Goal: Transaction & Acquisition: Purchase product/service

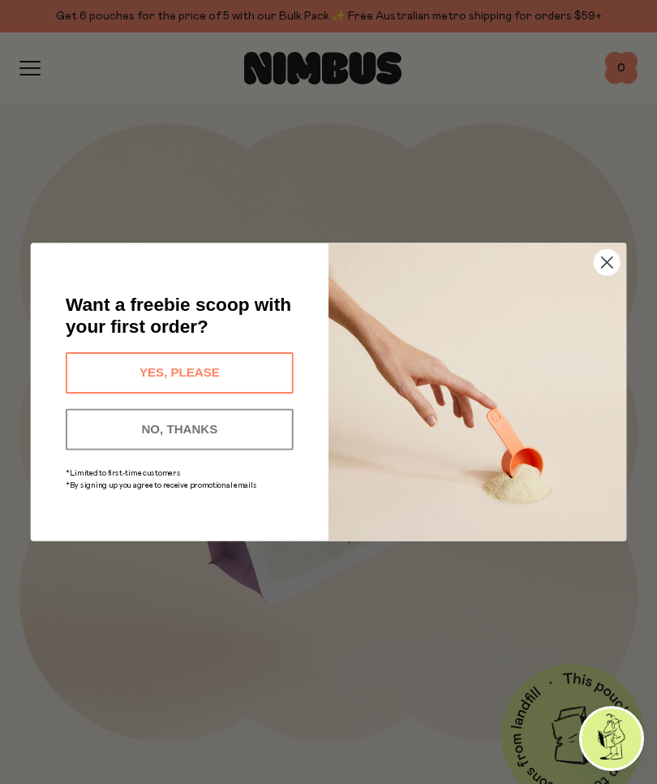
click at [610, 263] on circle "Close dialog" at bounding box center [607, 262] width 25 height 25
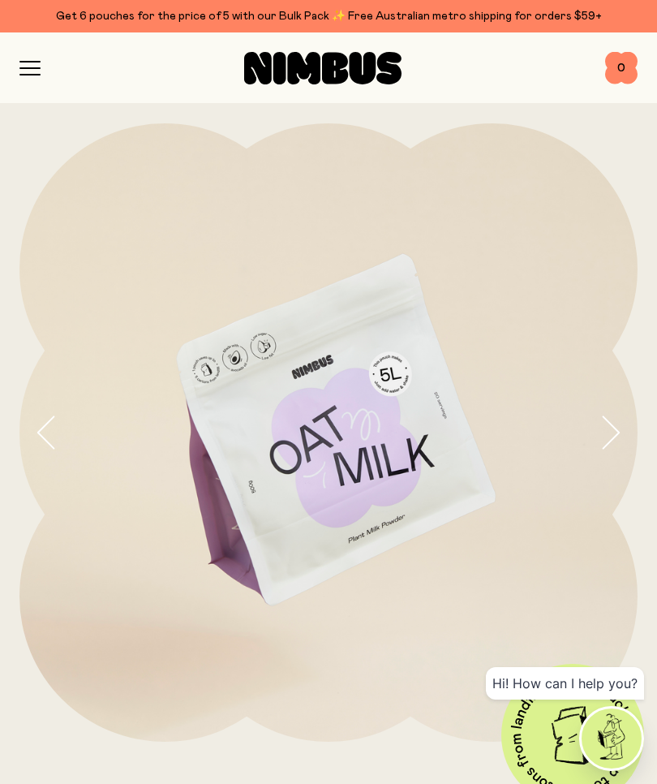
click at [32, 66] on icon "button" at bounding box center [29, 68] width 21 height 15
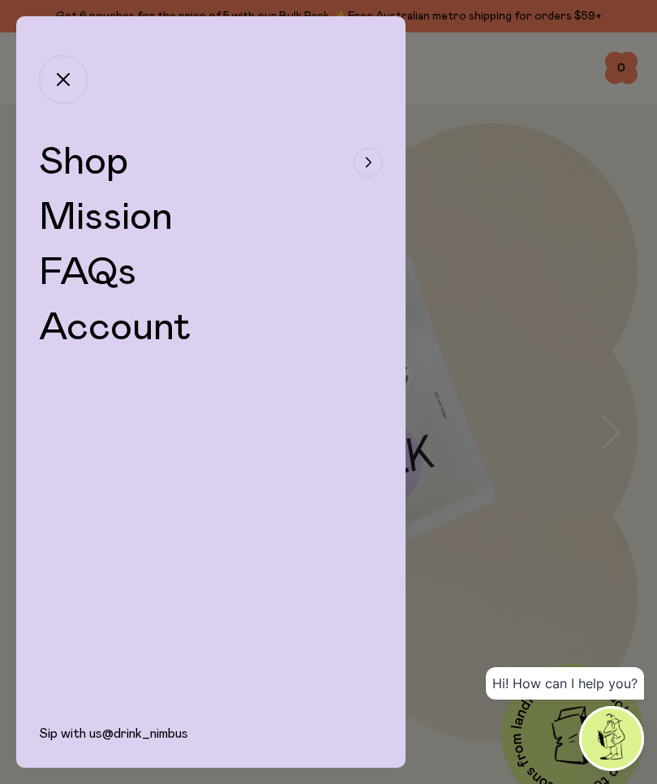
click at [115, 170] on span "Shop" at bounding box center [83, 162] width 89 height 39
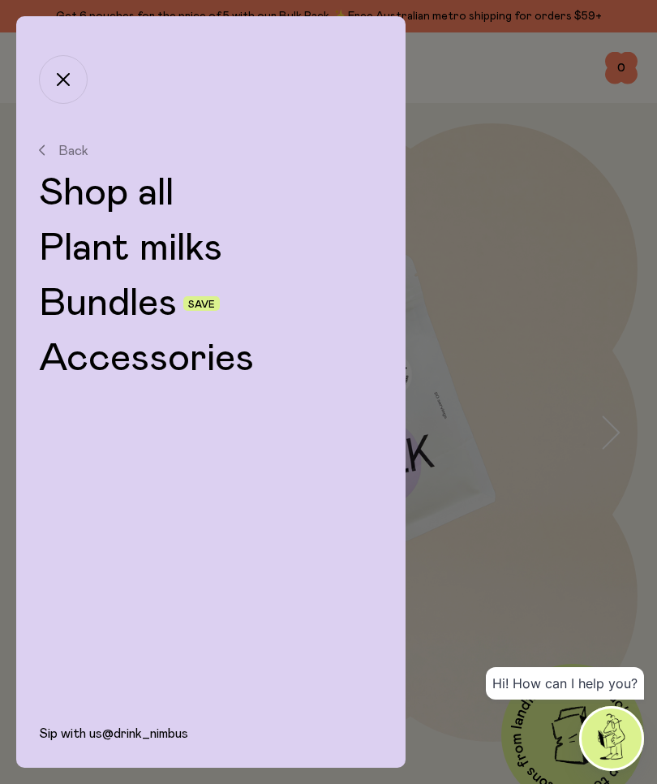
click at [147, 311] on link "Bundles" at bounding box center [108, 303] width 138 height 39
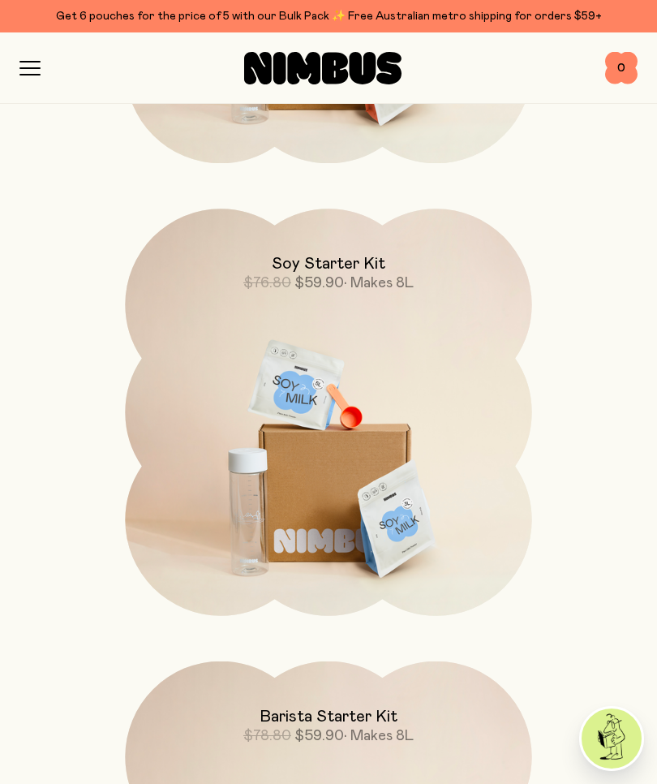
scroll to position [587, 0]
click at [402, 464] on img at bounding box center [328, 448] width 407 height 478
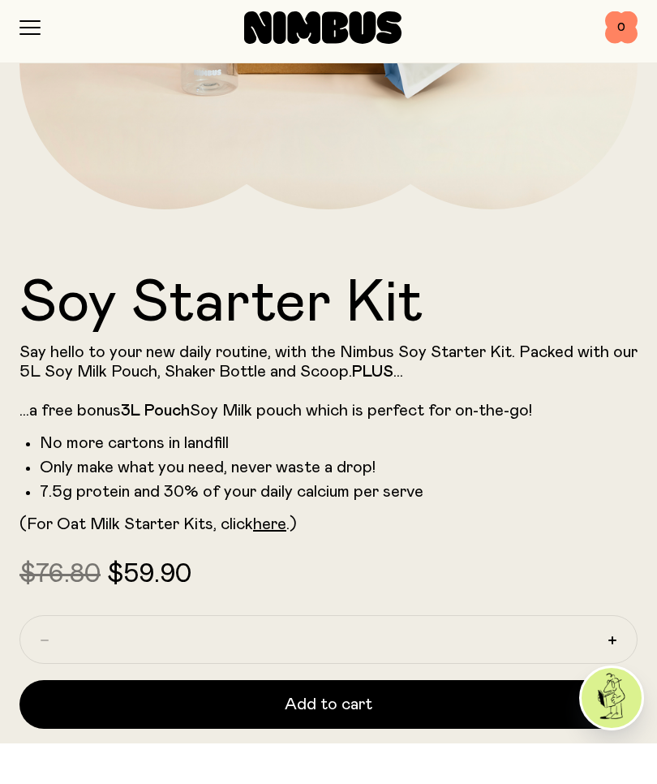
scroll to position [609, 0]
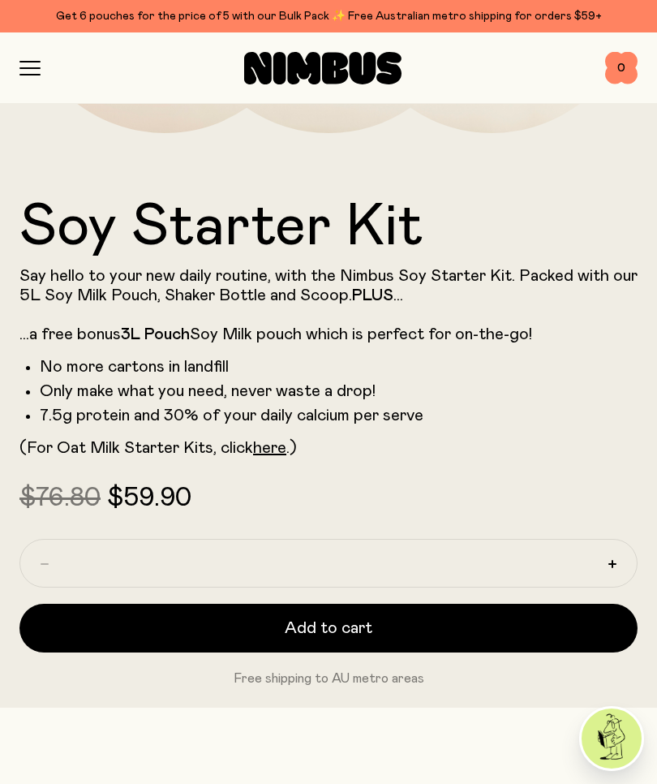
click at [390, 636] on button "Add to cart" at bounding box center [328, 628] width 618 height 49
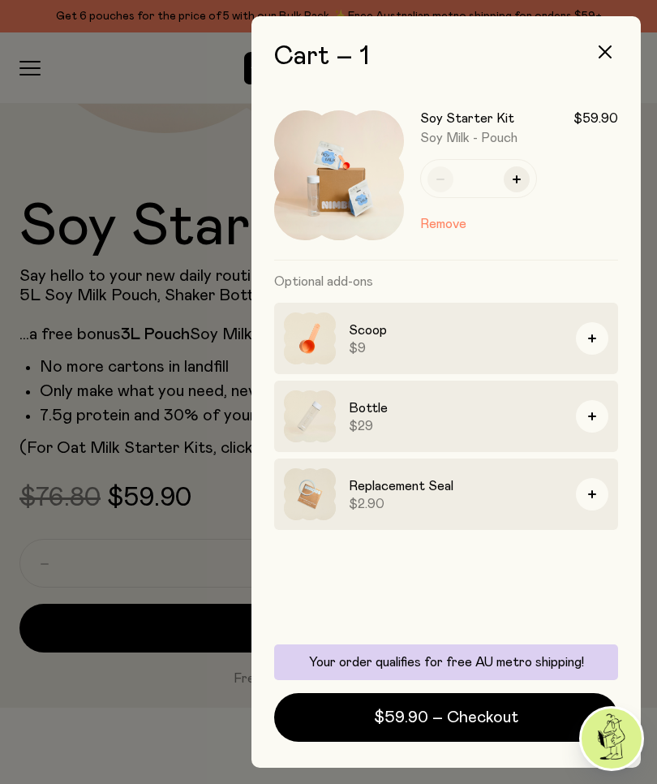
click at [46, 731] on div at bounding box center [328, 392] width 657 height 784
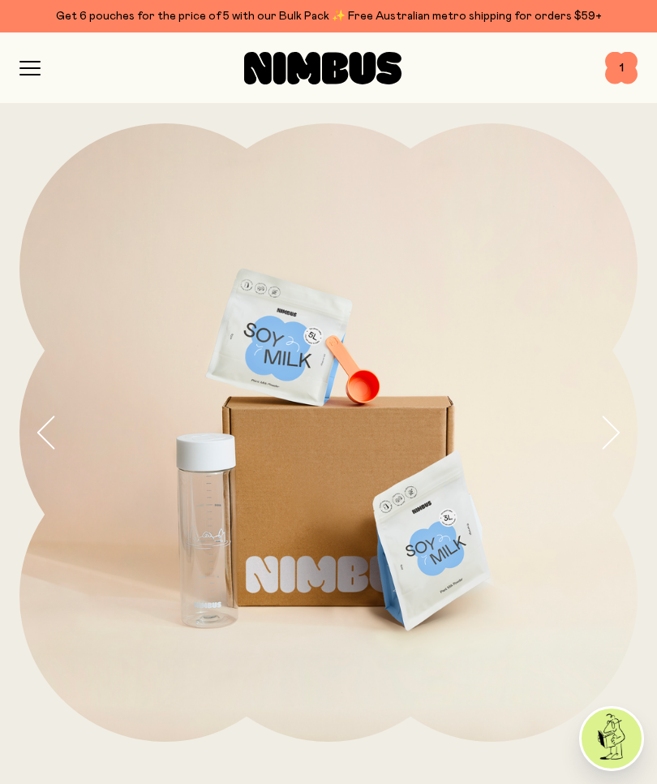
click at [23, 75] on icon "button" at bounding box center [29, 75] width 19 height 0
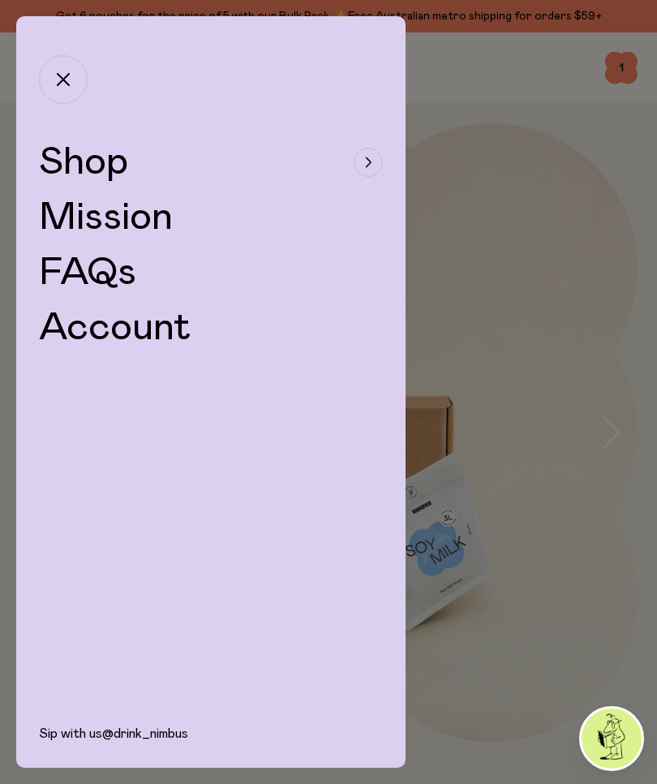
click at [112, 153] on span "Shop" at bounding box center [83, 162] width 89 height 39
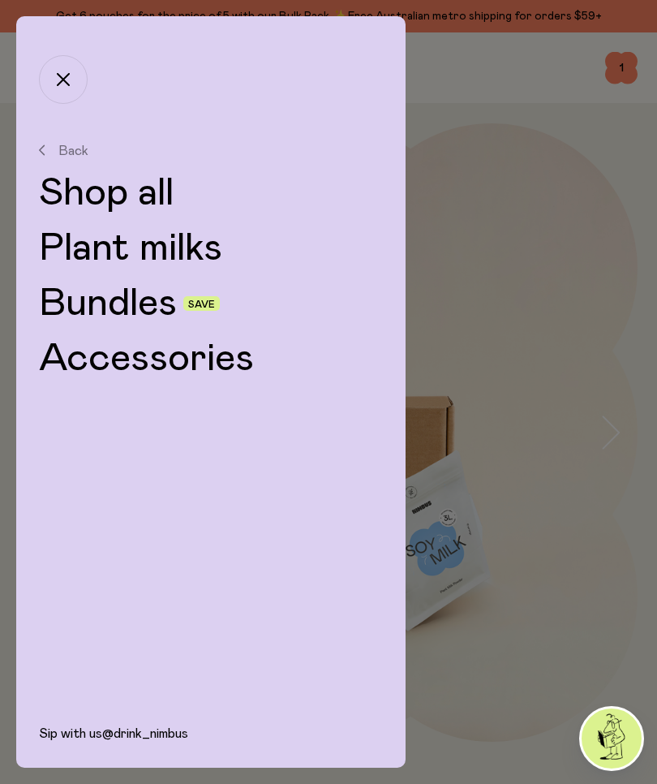
click at [140, 308] on link "Bundles" at bounding box center [108, 303] width 138 height 39
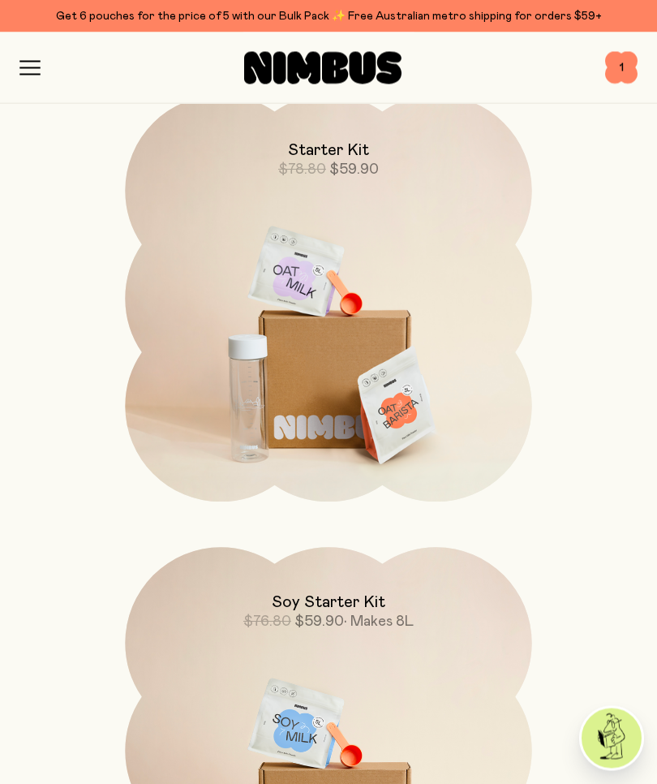
scroll to position [229, 0]
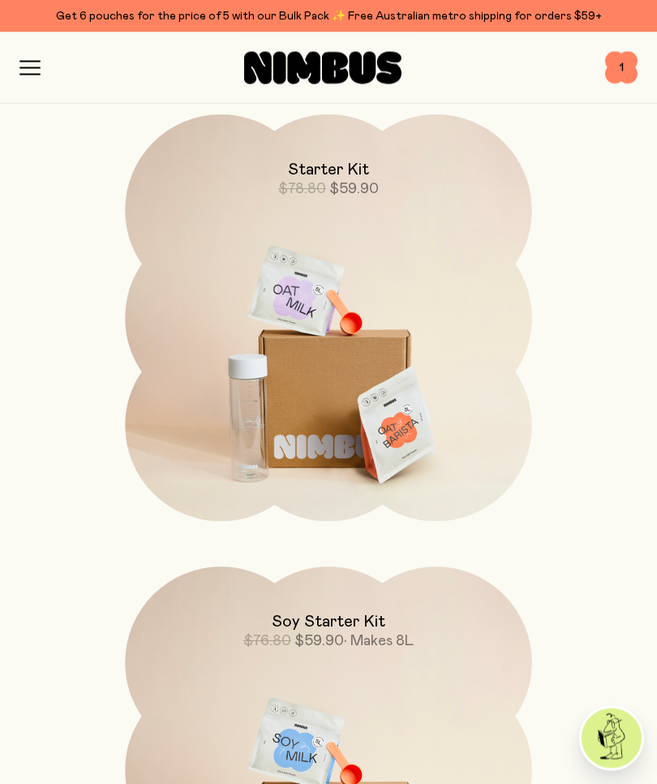
click at [489, 383] on img at bounding box center [328, 354] width 407 height 478
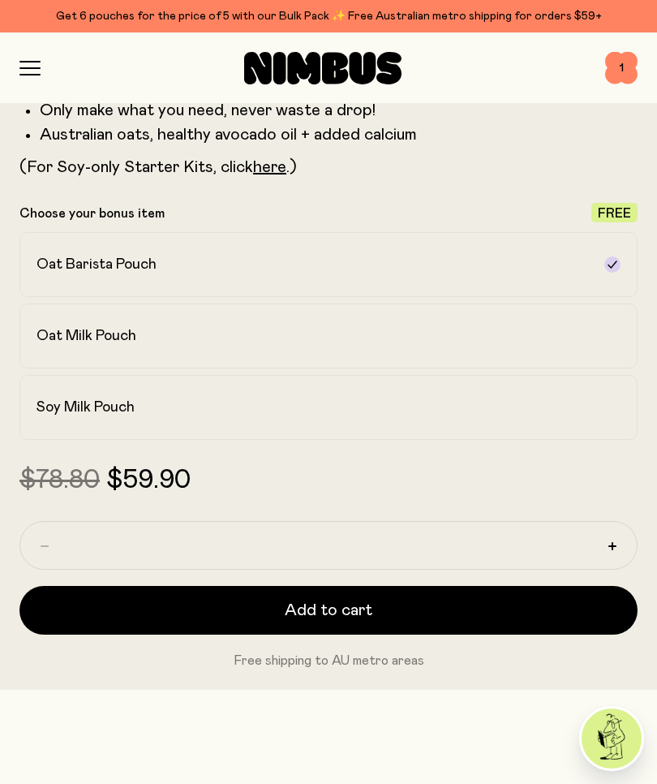
scroll to position [906, 0]
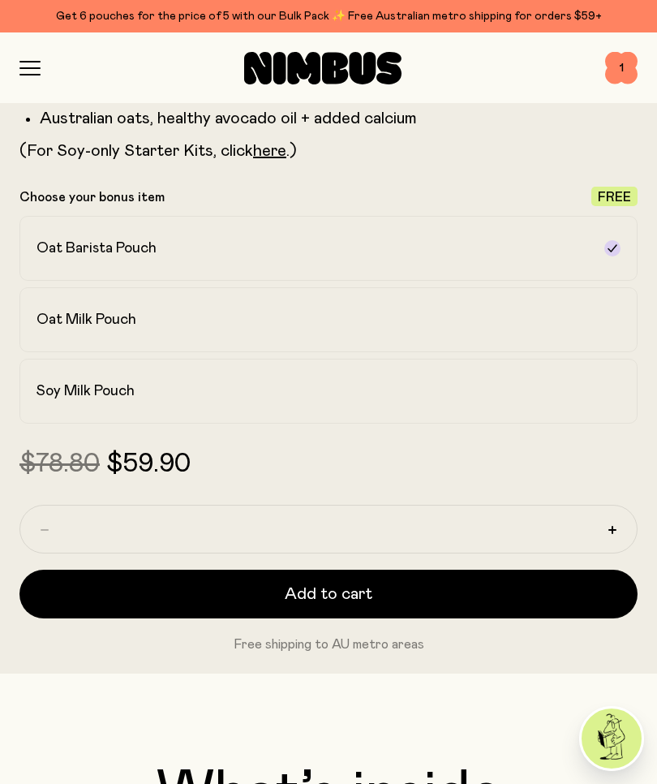
click at [331, 603] on span "Add to cart" at bounding box center [329, 594] width 88 height 23
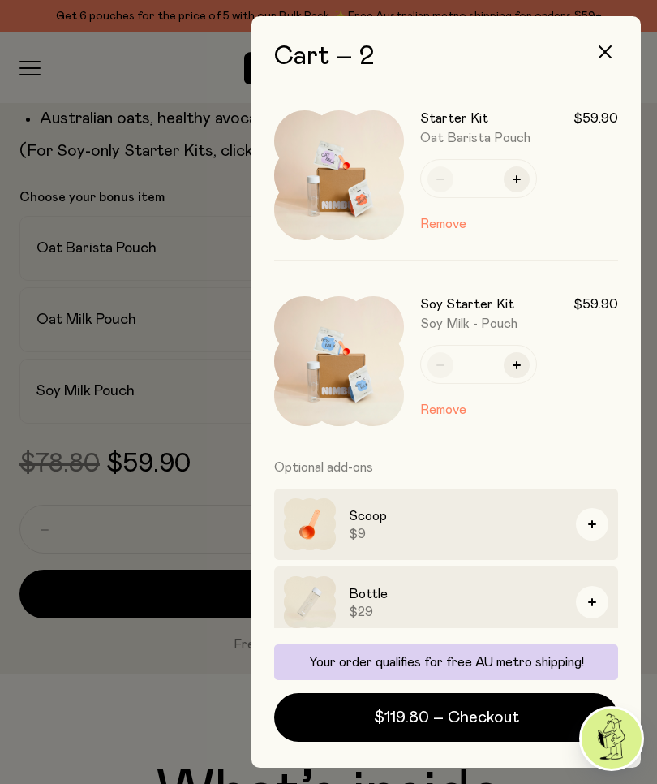
click at [479, 729] on span "$119.80 – Checkout" at bounding box center [446, 717] width 145 height 23
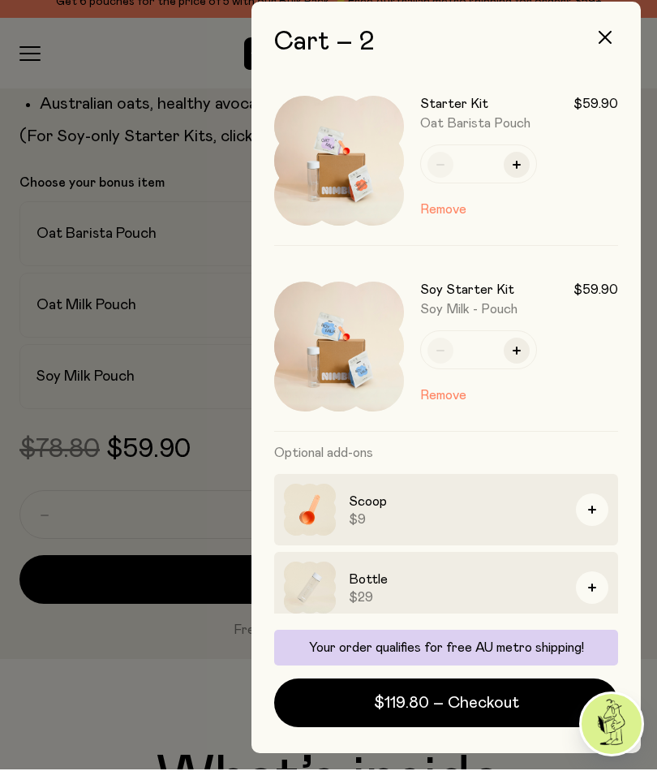
scroll to position [56, 0]
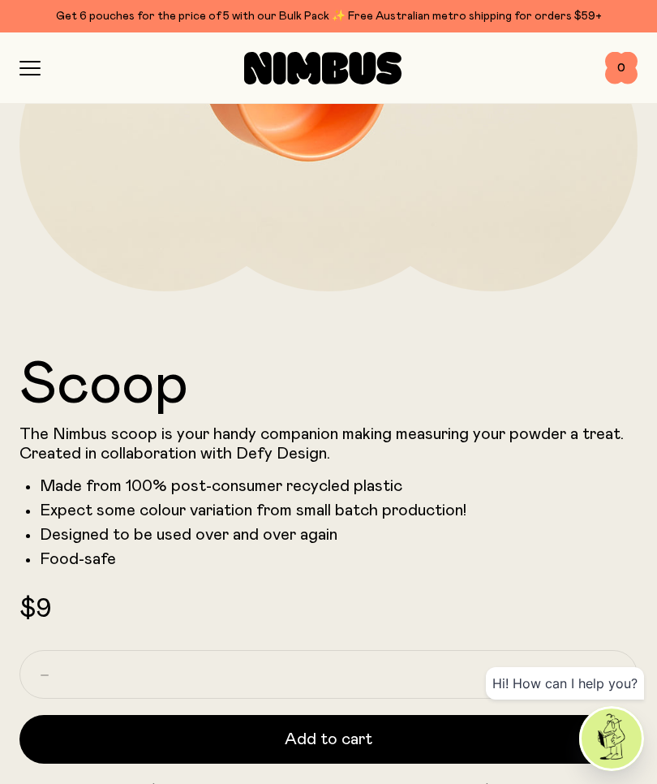
scroll to position [511, 0]
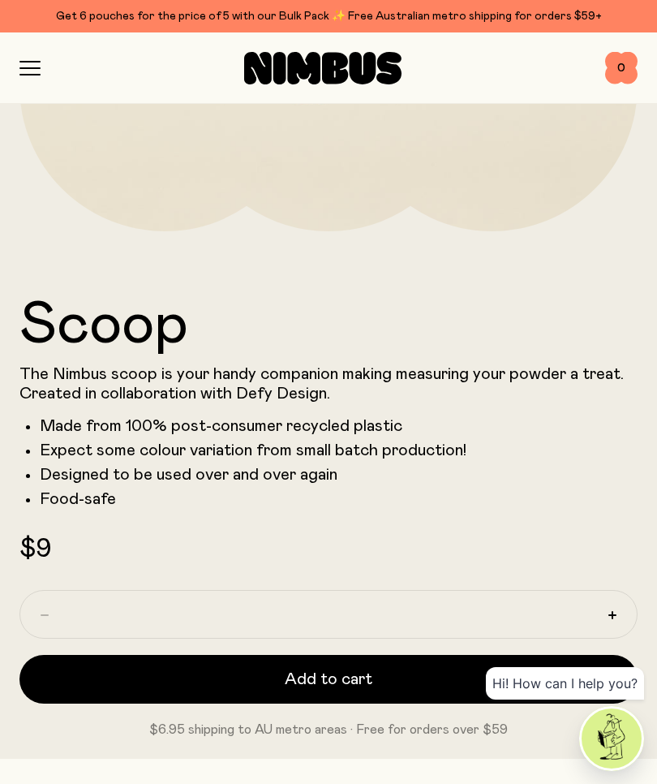
click at [311, 672] on span "Add to cart" at bounding box center [329, 679] width 88 height 23
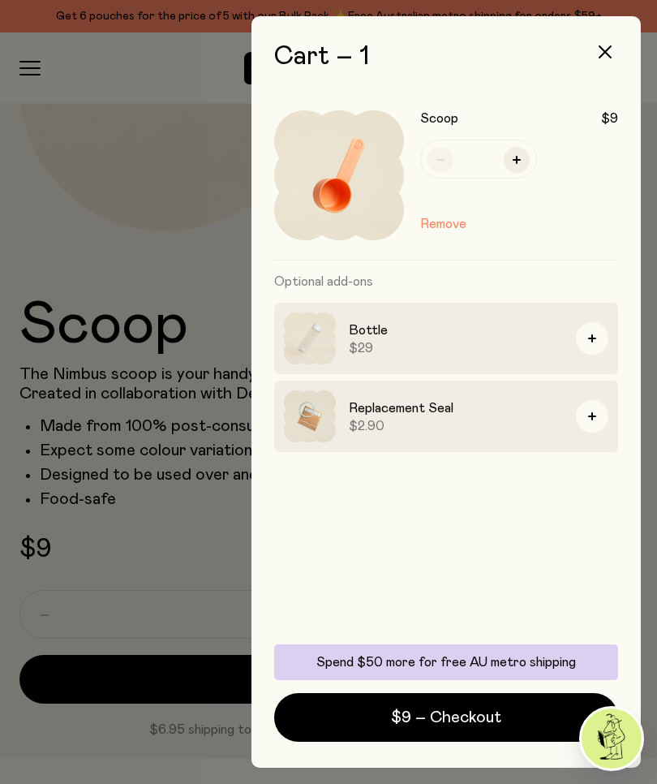
click at [166, 165] on div at bounding box center [328, 392] width 657 height 784
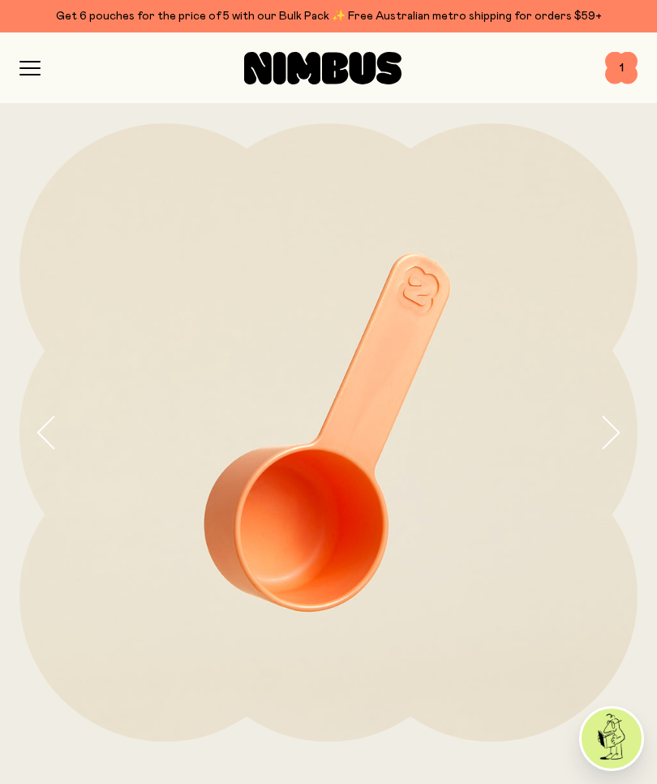
click at [28, 68] on icon "button" at bounding box center [29, 68] width 19 height 0
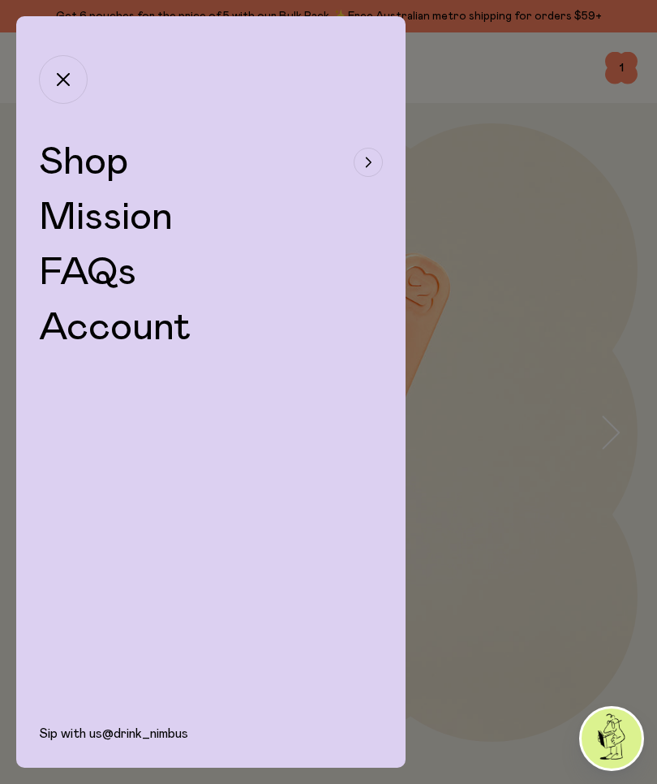
click at [368, 156] on div "button" at bounding box center [368, 162] width 29 height 29
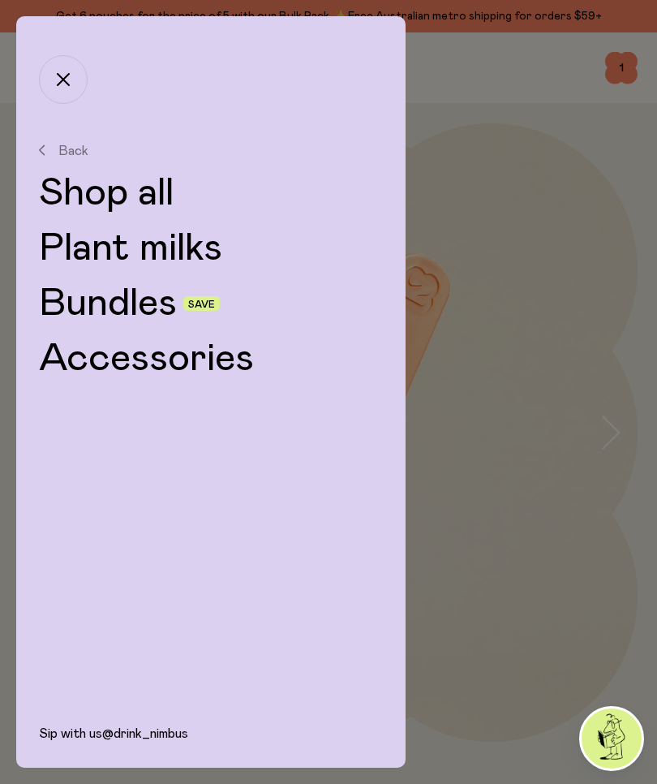
click at [136, 301] on link "Bundles" at bounding box center [108, 303] width 138 height 39
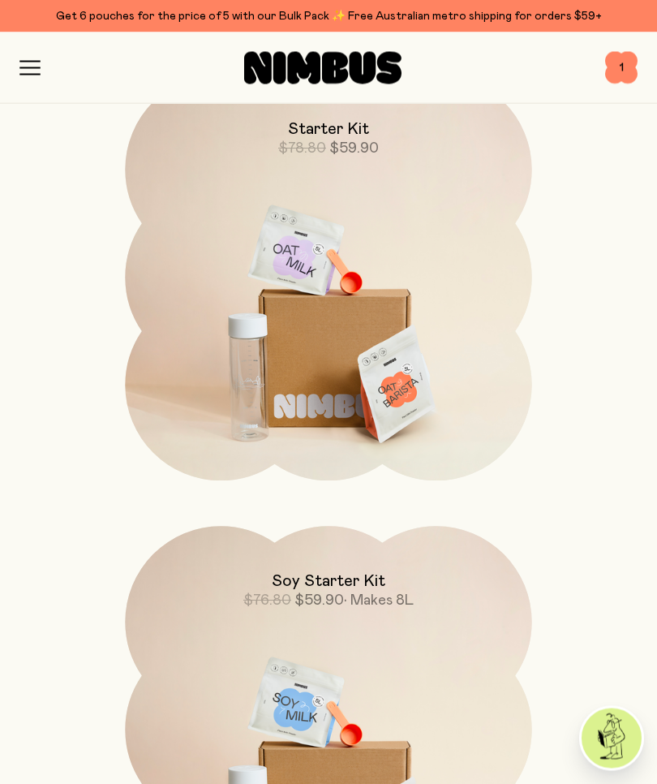
scroll to position [270, 0]
click at [411, 373] on img at bounding box center [328, 313] width 407 height 478
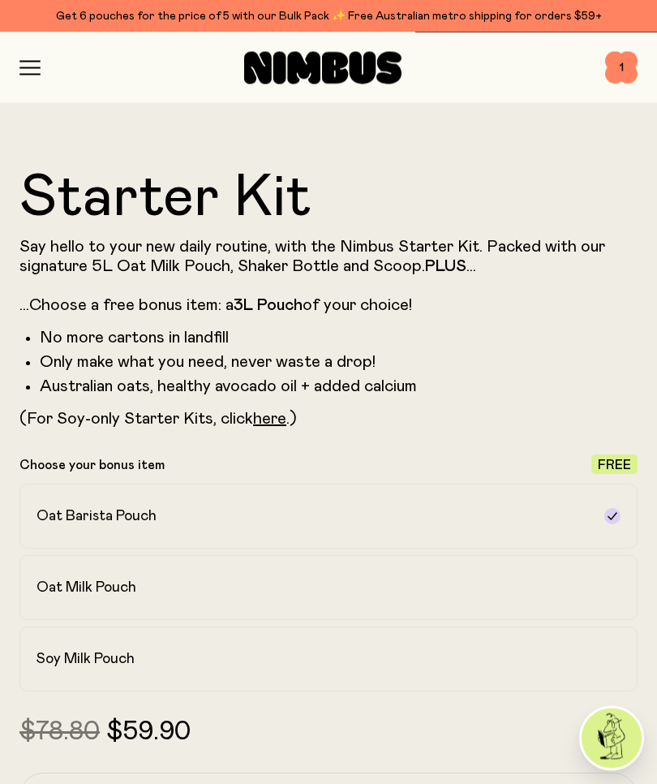
scroll to position [638, 0]
click at [265, 424] on link "here" at bounding box center [269, 419] width 33 height 16
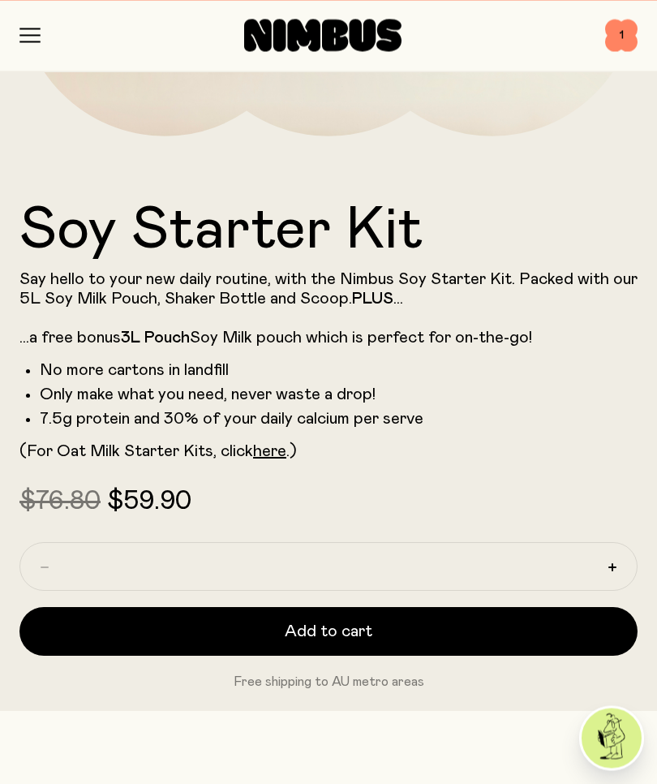
scroll to position [574, 0]
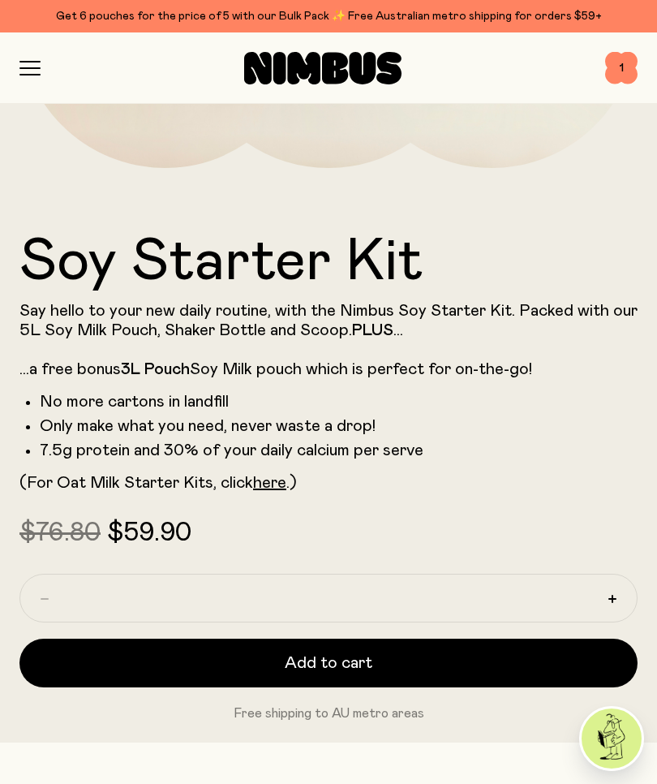
click at [328, 658] on span "Add to cart" at bounding box center [329, 663] width 88 height 23
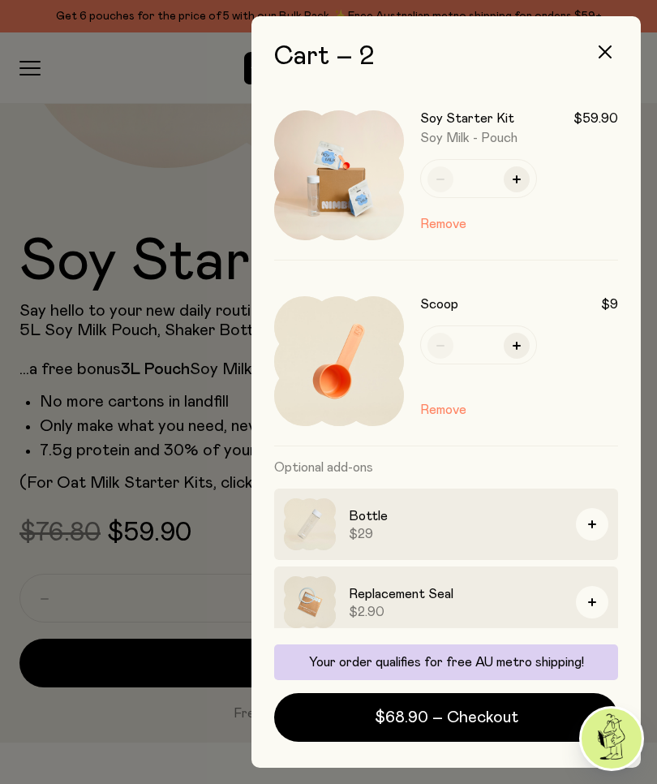
click at [100, 773] on div at bounding box center [328, 392] width 657 height 784
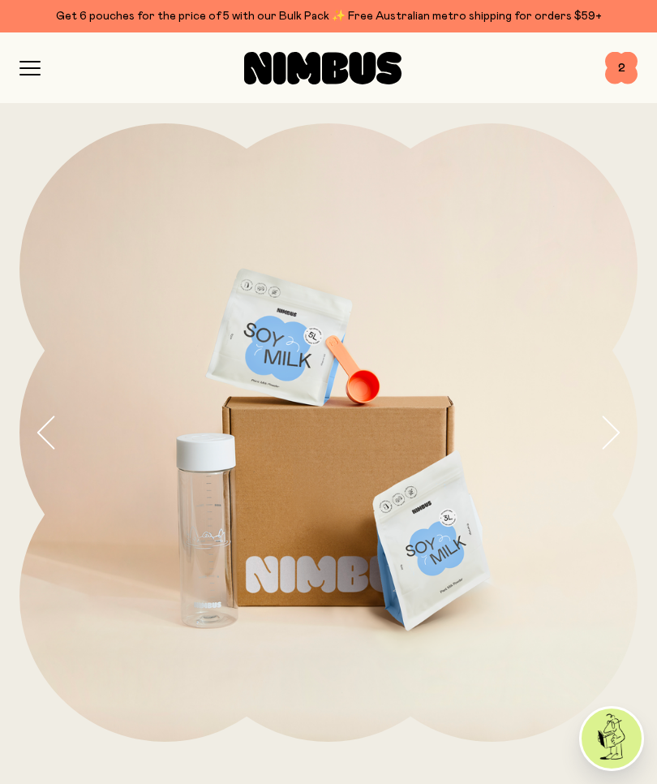
click at [23, 71] on icon "button" at bounding box center [29, 68] width 21 height 15
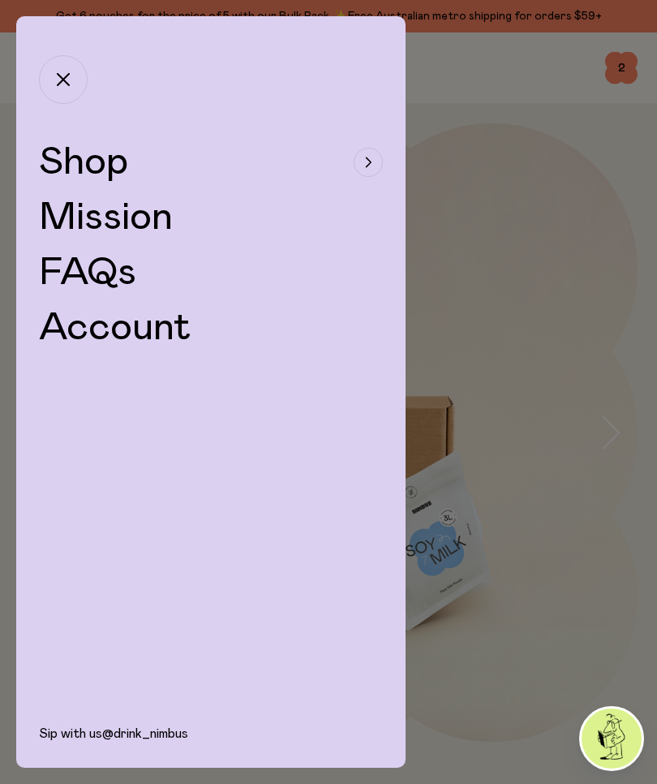
click at [471, 243] on div at bounding box center [328, 392] width 657 height 784
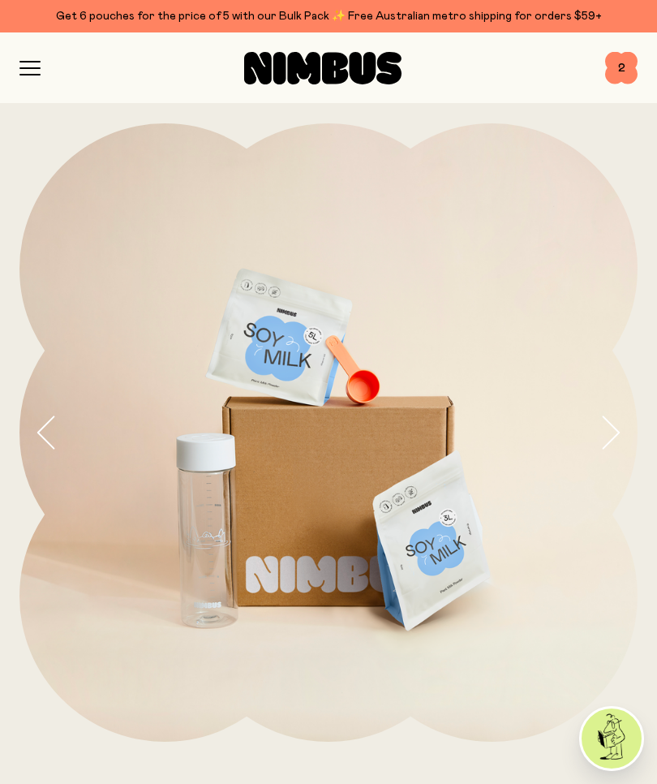
click at [15, 73] on div "Shop Mission FAQs Log In 2 2" at bounding box center [328, 67] width 657 height 71
click at [32, 70] on icon "button" at bounding box center [29, 68] width 21 height 15
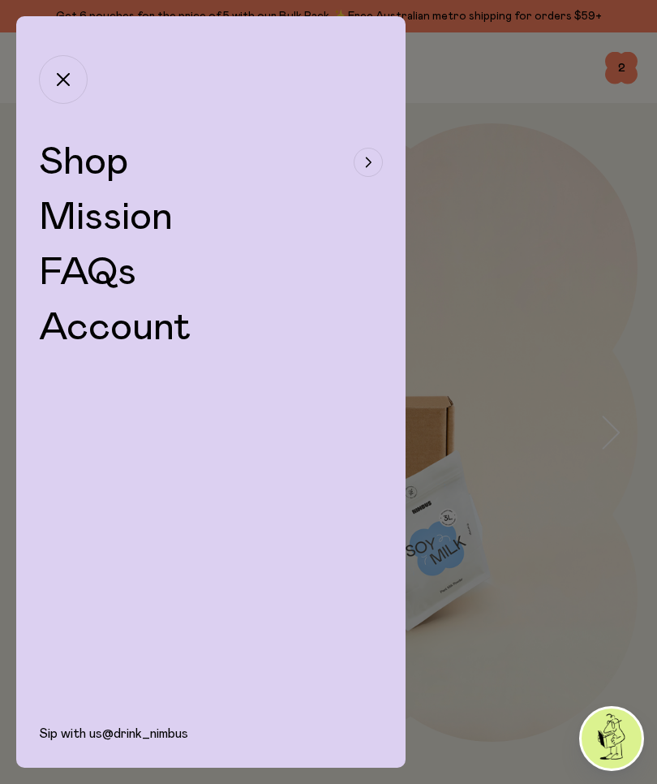
click at [58, 84] on icon "button" at bounding box center [63, 79] width 13 height 13
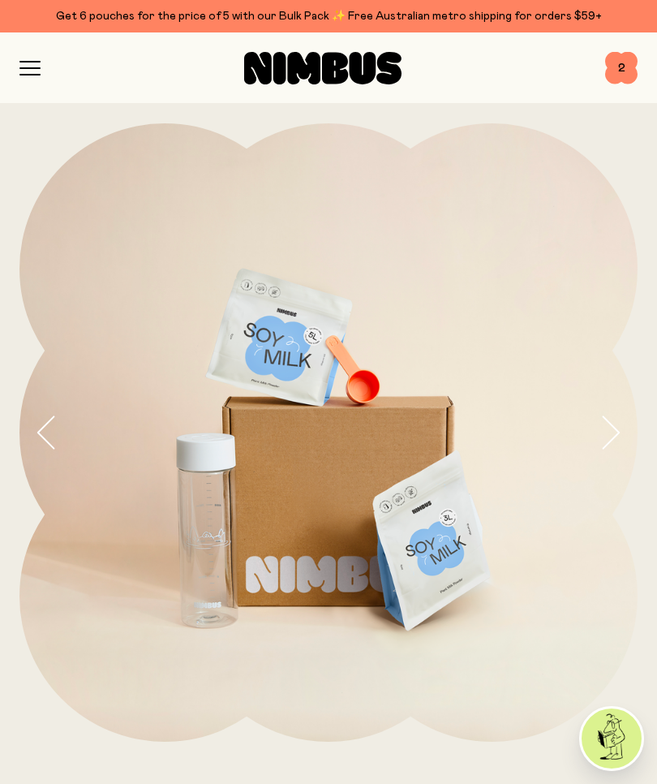
click at [43, 63] on div at bounding box center [323, 68] width 565 height 32
click at [49, 58] on div at bounding box center [323, 68] width 565 height 32
click at [26, 75] on icon "button" at bounding box center [29, 75] width 19 height 0
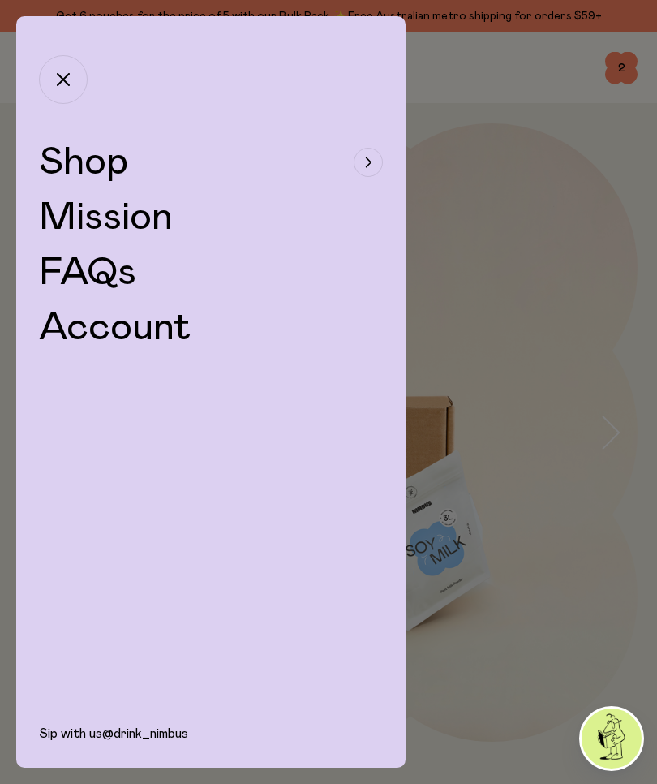
click at [91, 163] on span "Shop" at bounding box center [83, 162] width 89 height 39
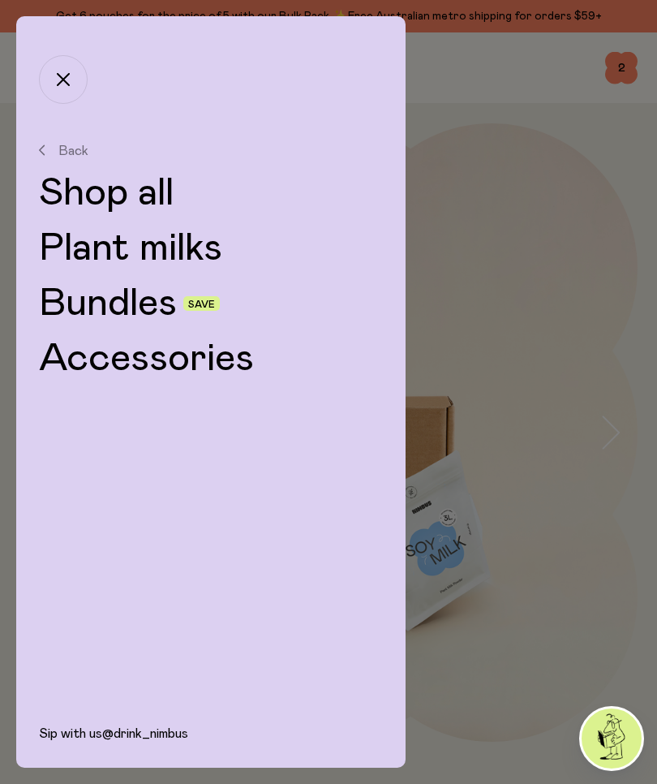
click at [157, 297] on link "Bundles" at bounding box center [108, 303] width 138 height 39
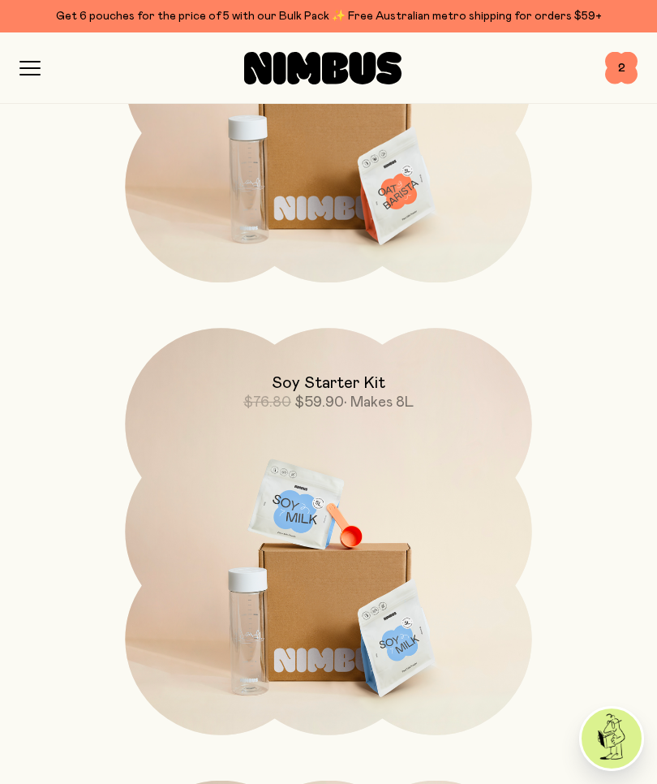
scroll to position [474, 0]
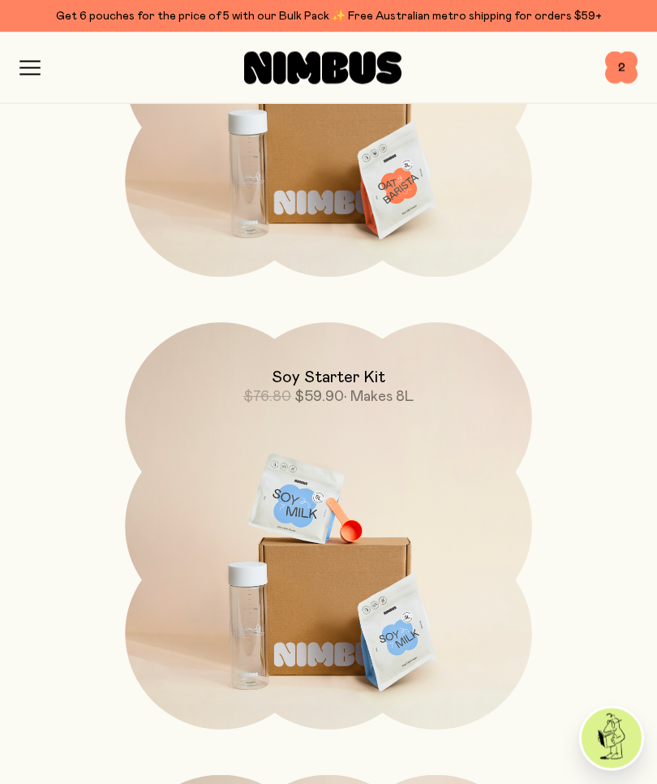
click at [373, 601] on img at bounding box center [328, 562] width 407 height 478
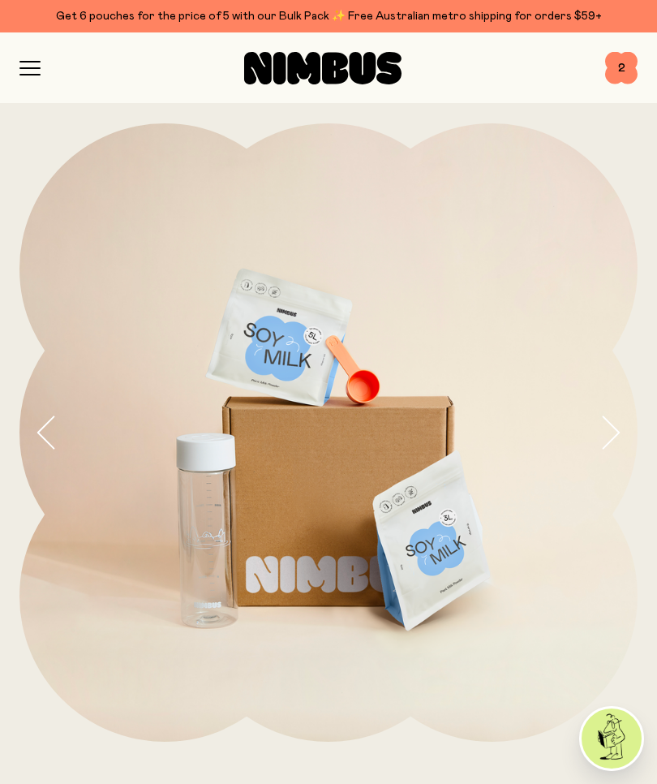
click at [29, 68] on icon "button" at bounding box center [29, 68] width 19 height 0
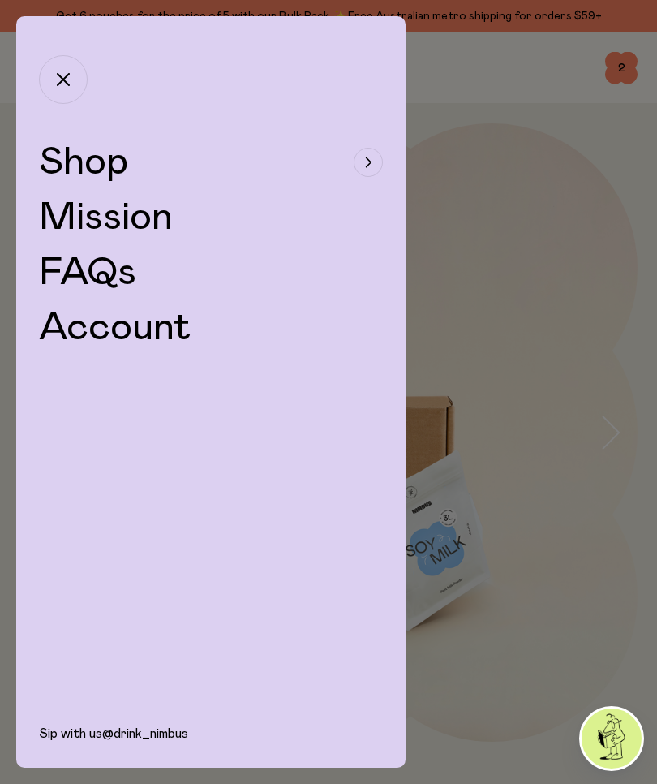
click at [89, 166] on span "Shop" at bounding box center [83, 162] width 89 height 39
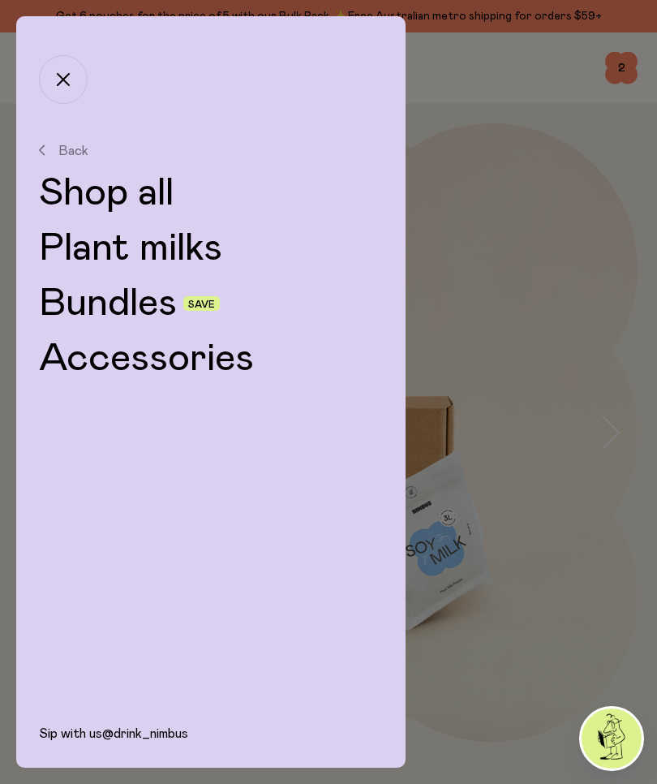
click at [131, 310] on link "Bundles" at bounding box center [108, 303] width 138 height 39
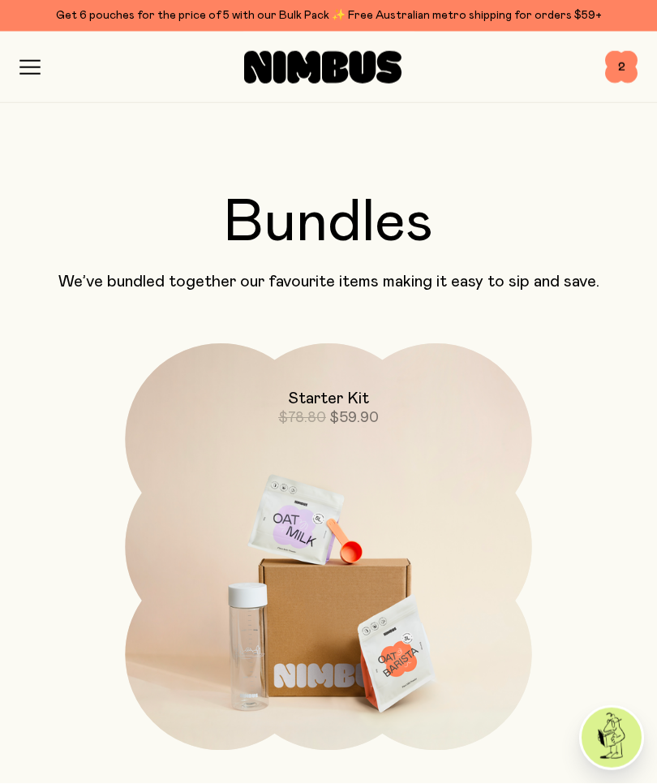
scroll to position [151, 0]
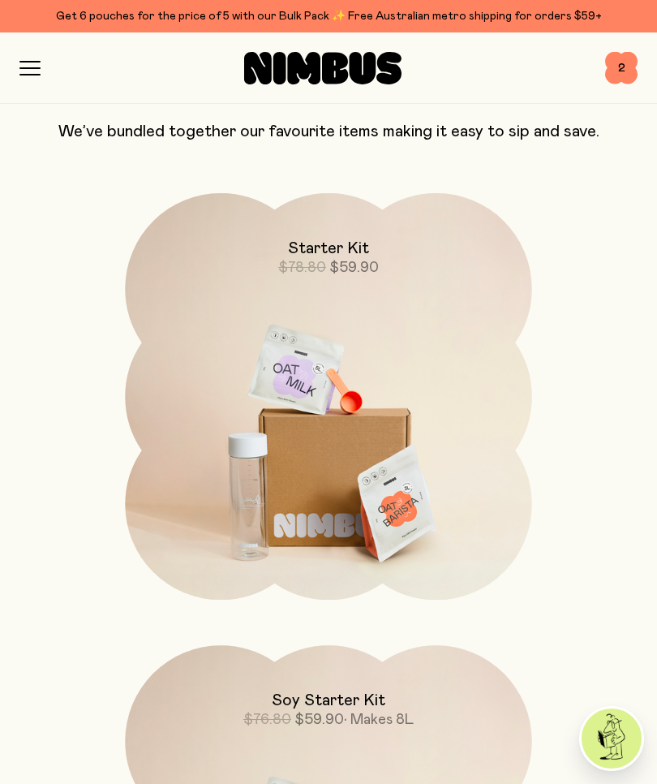
click at [414, 431] on img at bounding box center [328, 432] width 407 height 478
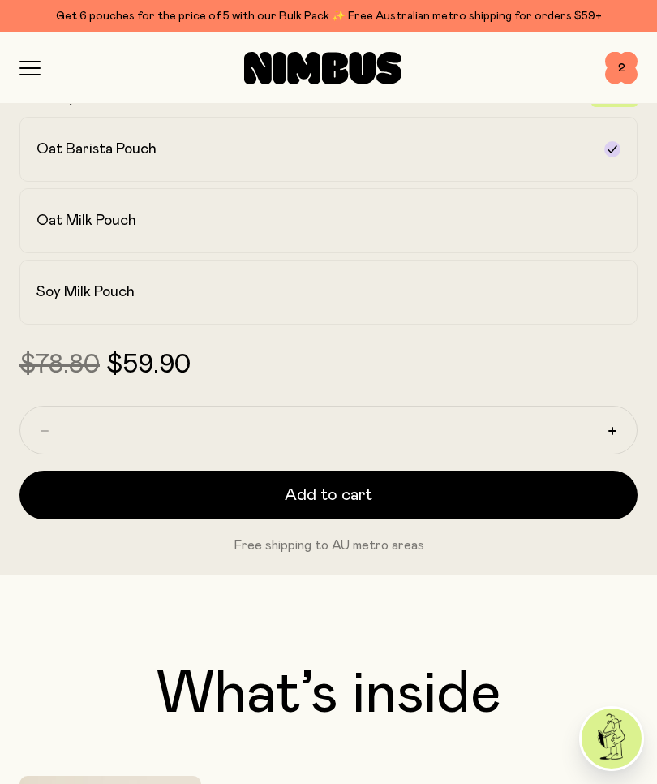
scroll to position [1005, 0]
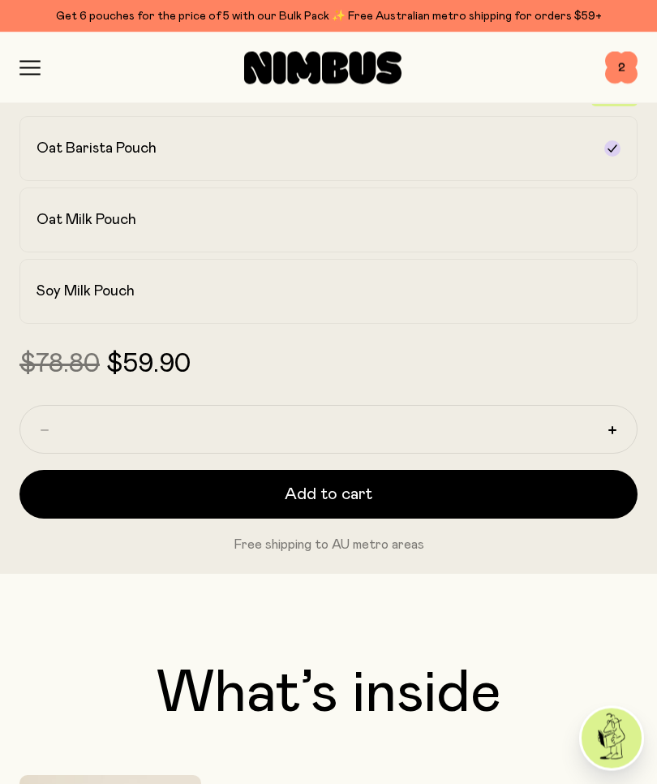
click at [315, 493] on span "Add to cart" at bounding box center [329, 495] width 88 height 23
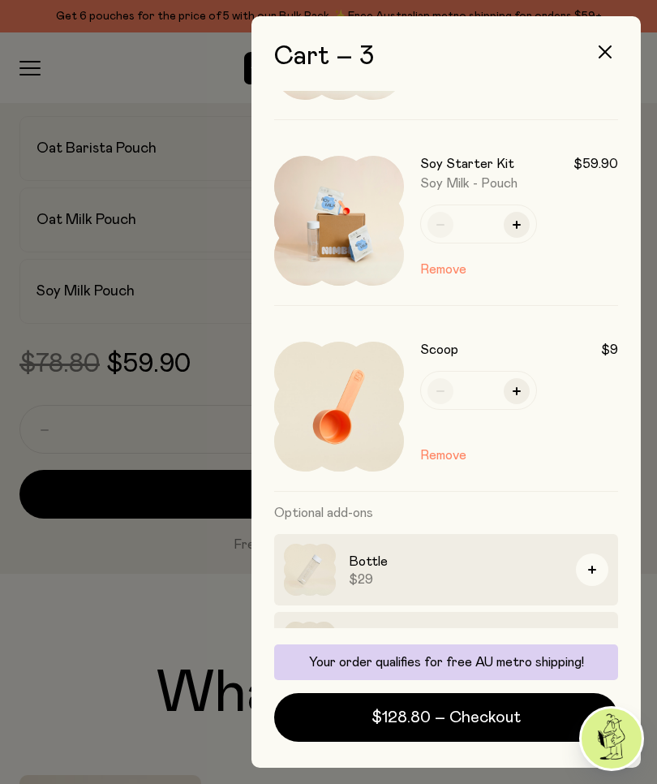
scroll to position [140, 0]
click at [424, 729] on span "$128.80 – Checkout" at bounding box center [446, 717] width 149 height 23
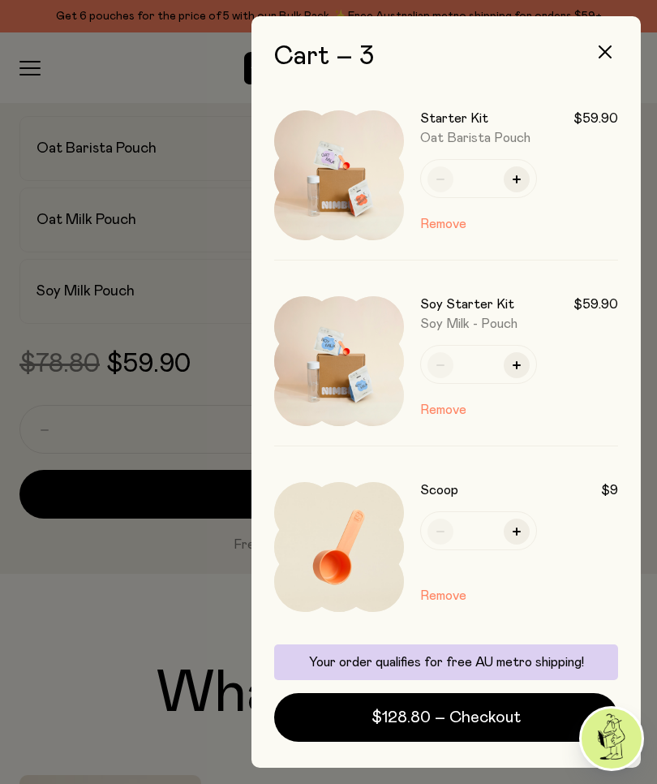
scroll to position [56, 0]
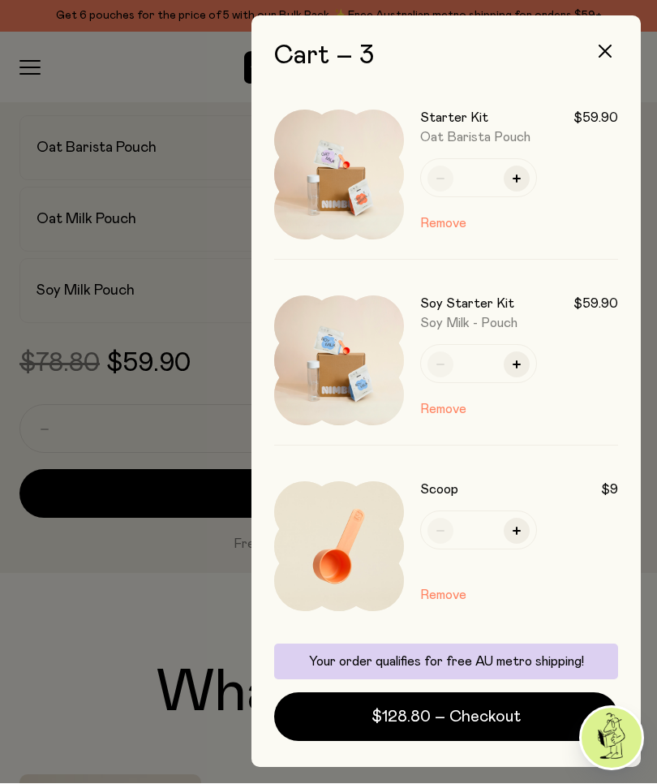
click at [433, 712] on span "$128.80 – Checkout" at bounding box center [446, 717] width 149 height 23
